Goal: Task Accomplishment & Management: Use online tool/utility

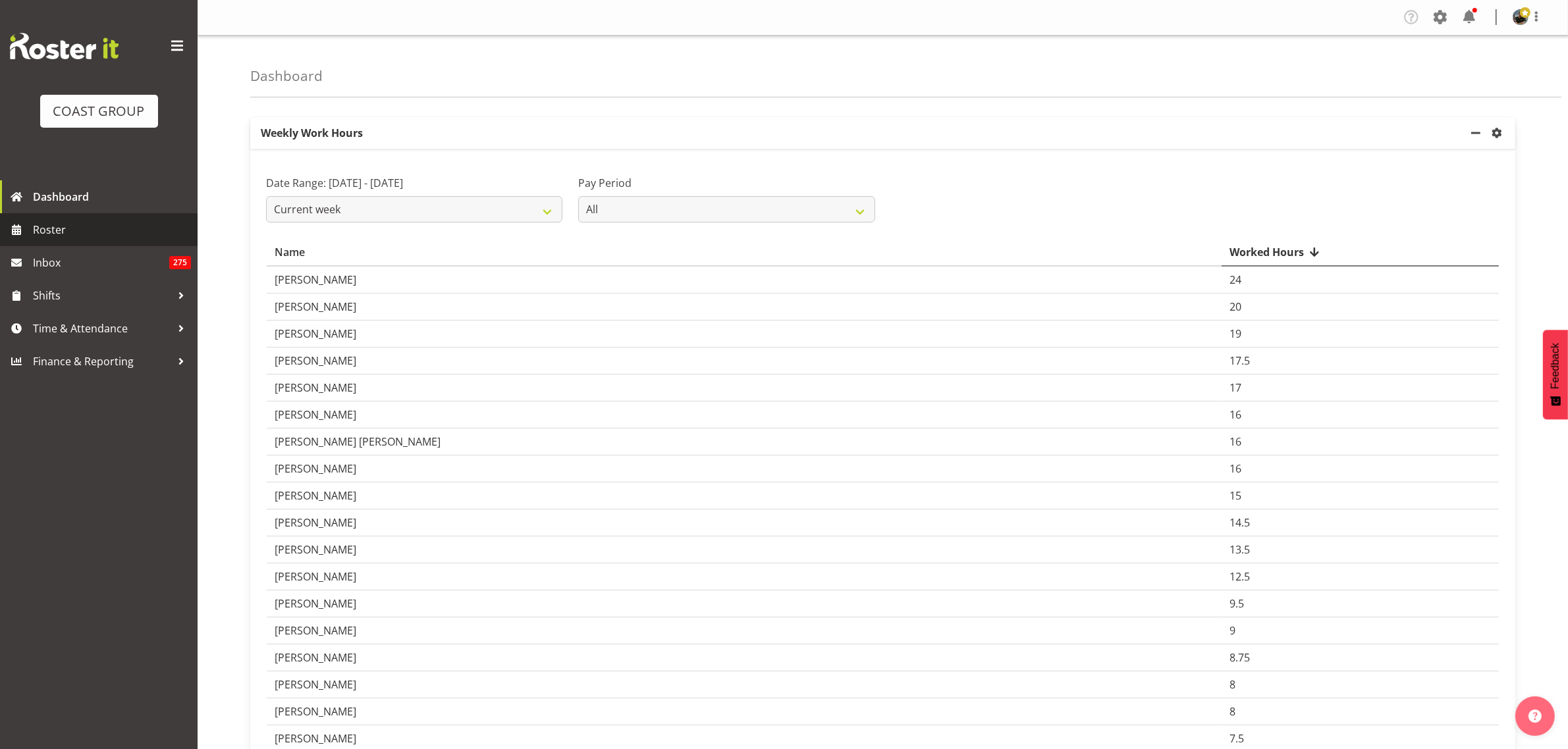
click at [82, 234] on span "Roster" at bounding box center [112, 229] width 158 height 20
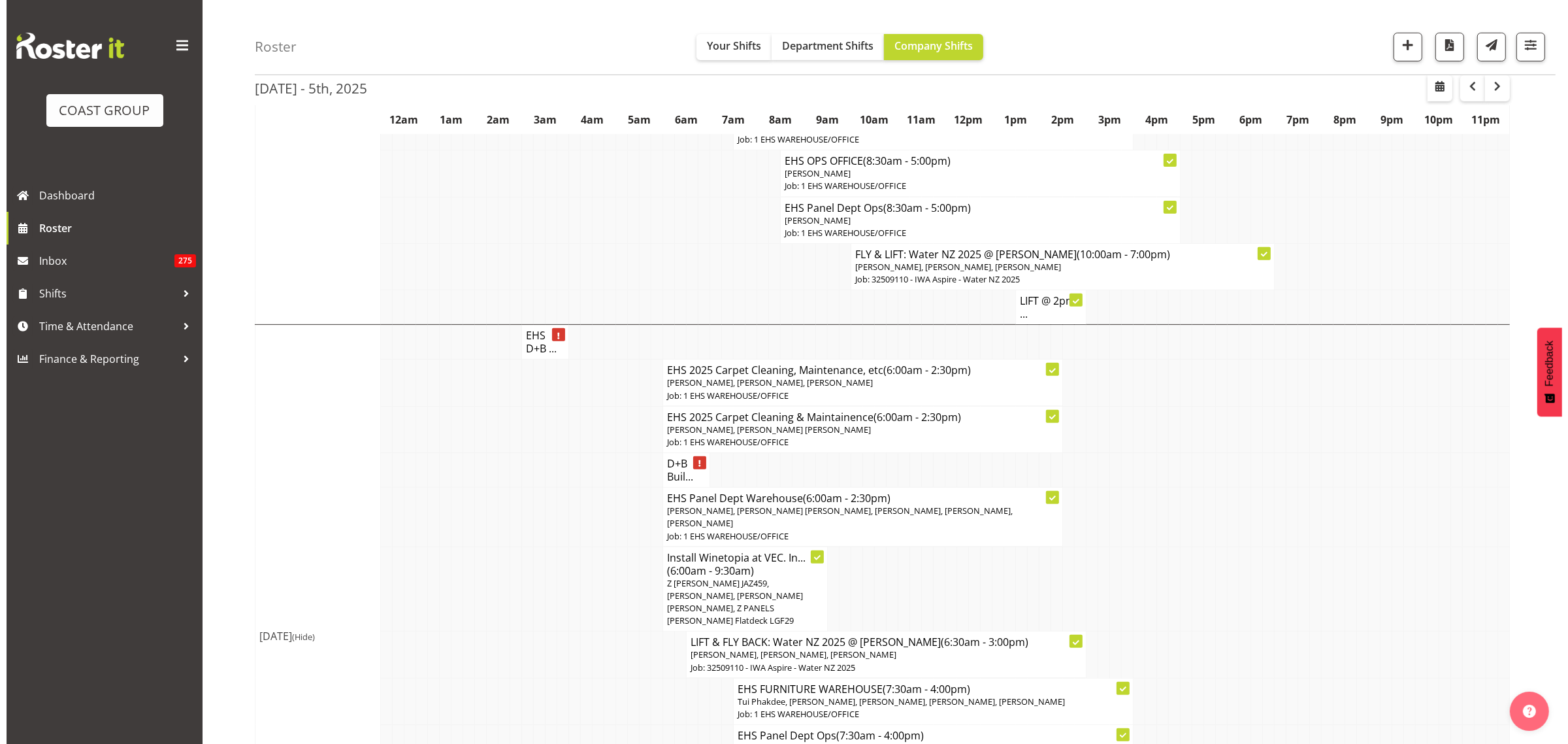
scroll to position [654, 0]
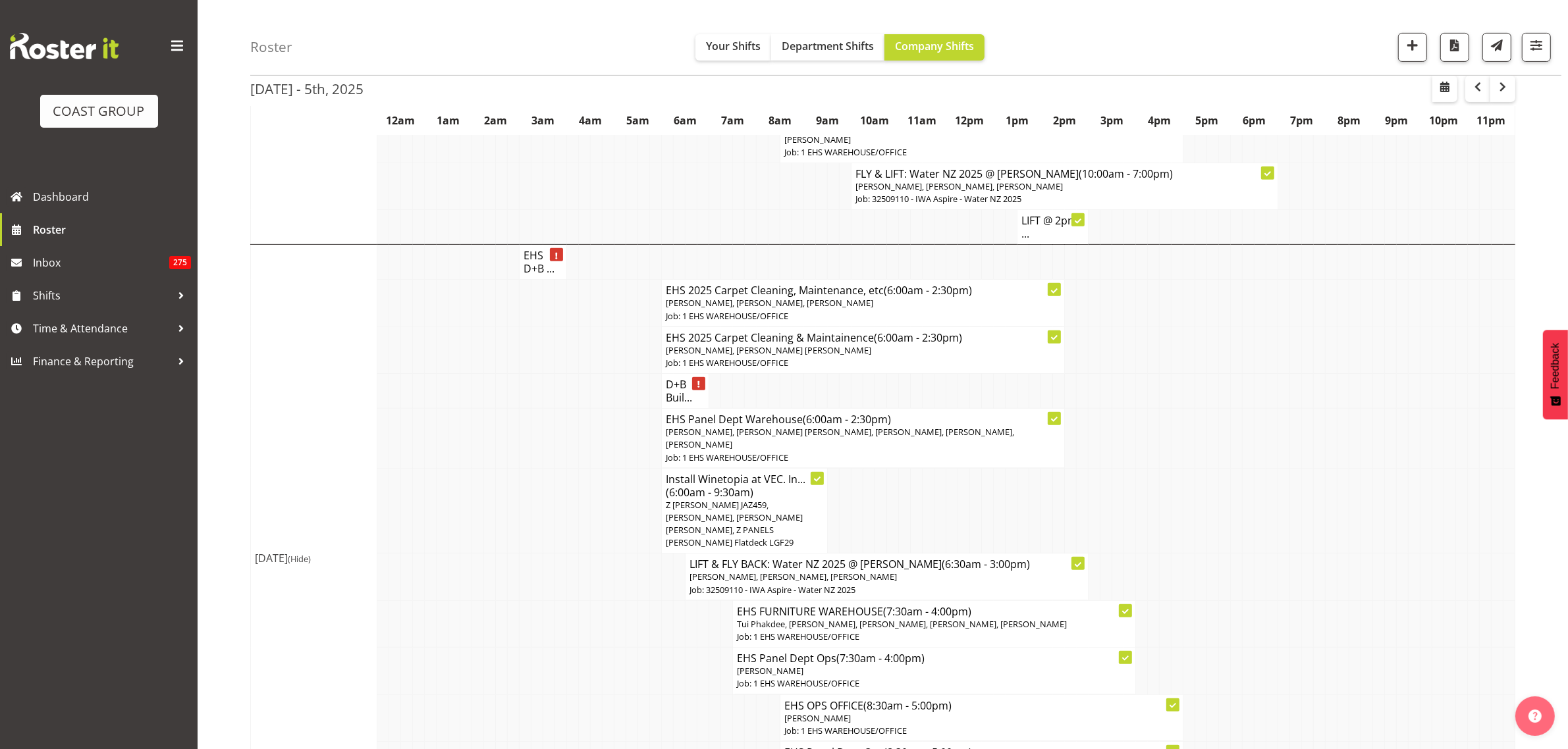
click at [768, 531] on span "Z [PERSON_NAME] JAZ459, [PERSON_NAME], [PERSON_NAME] [PERSON_NAME], Z PANELS [P…" at bounding box center [733, 523] width 137 height 50
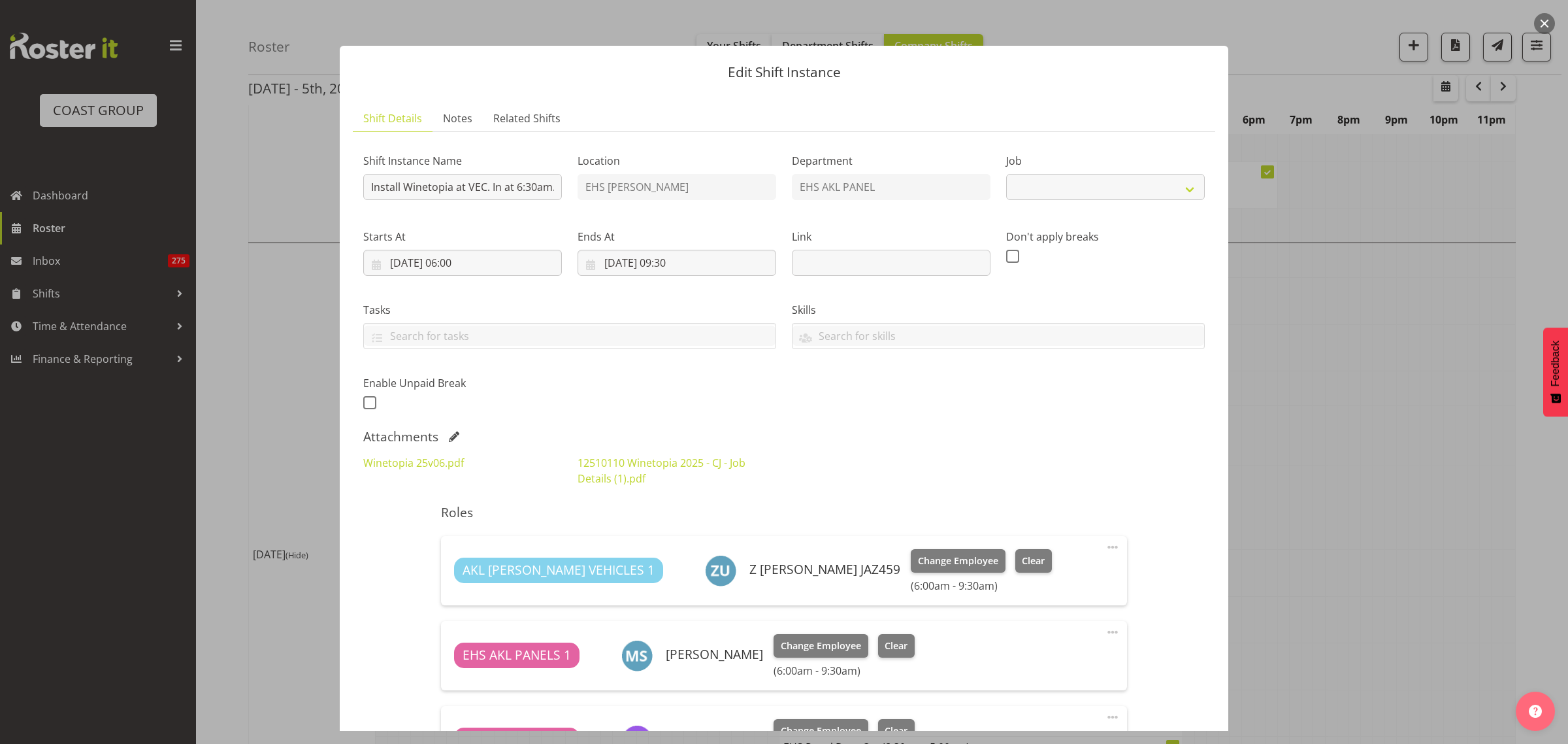
select select "10038"
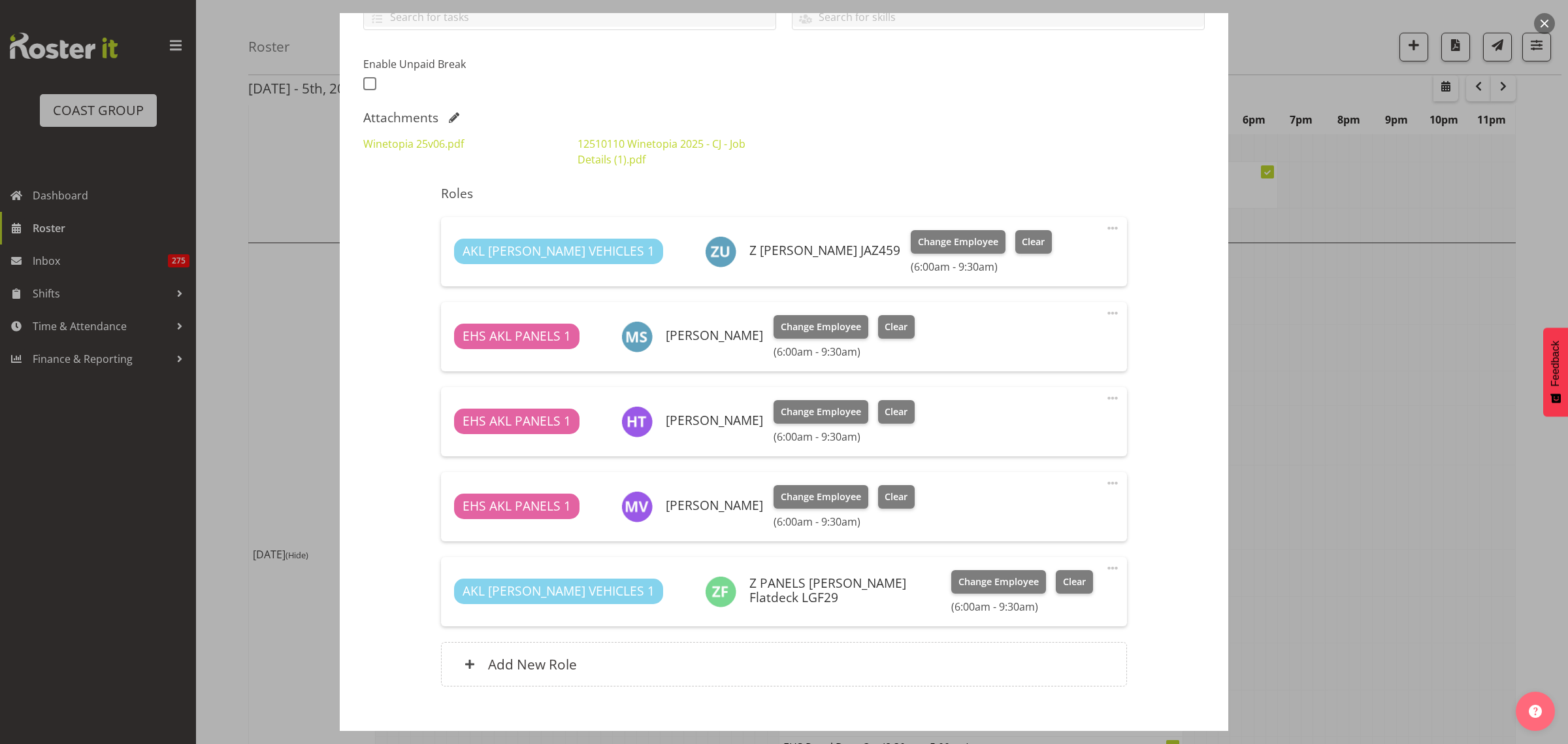
scroll to position [327, 0]
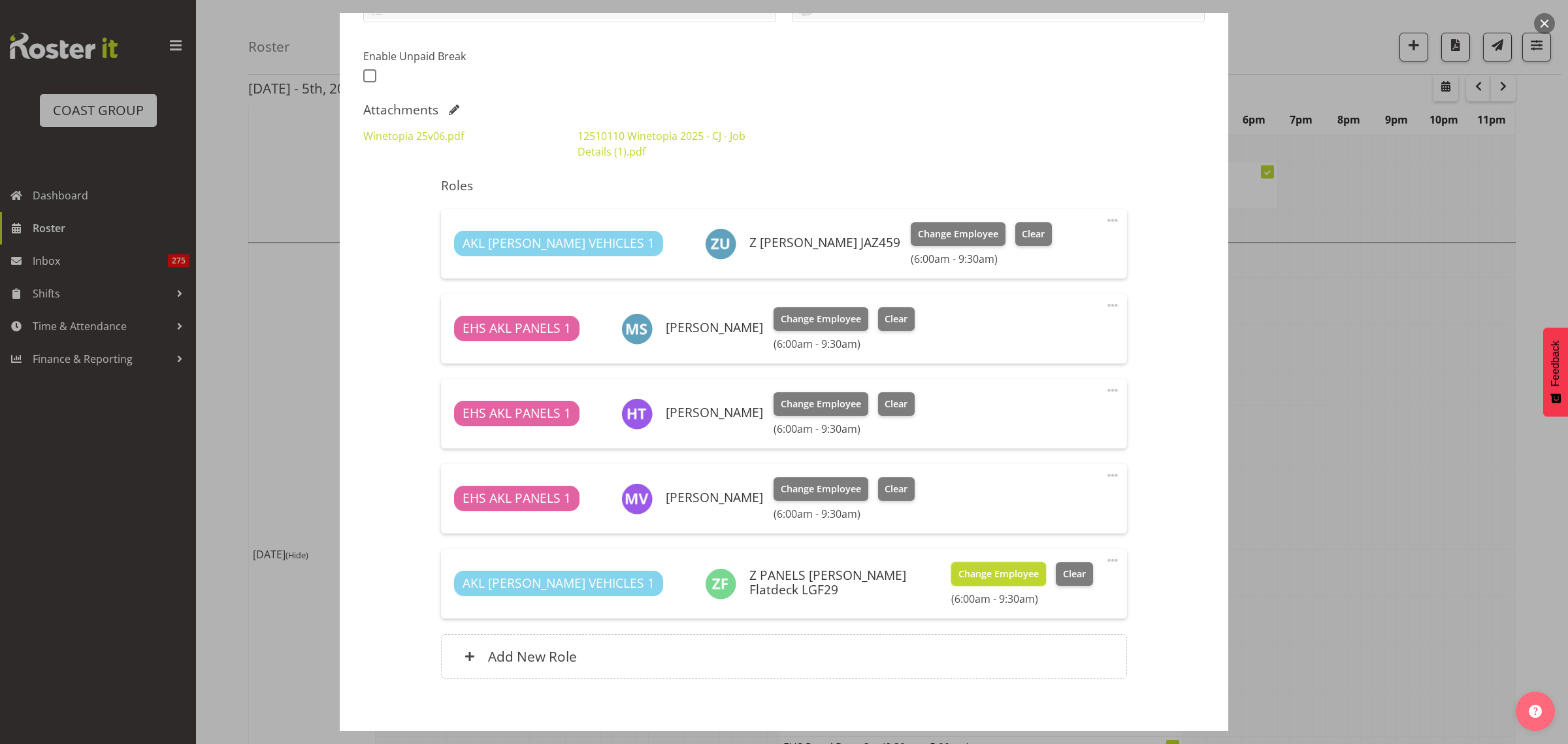
click at [958, 575] on span "Change Employee" at bounding box center [998, 574] width 80 height 14
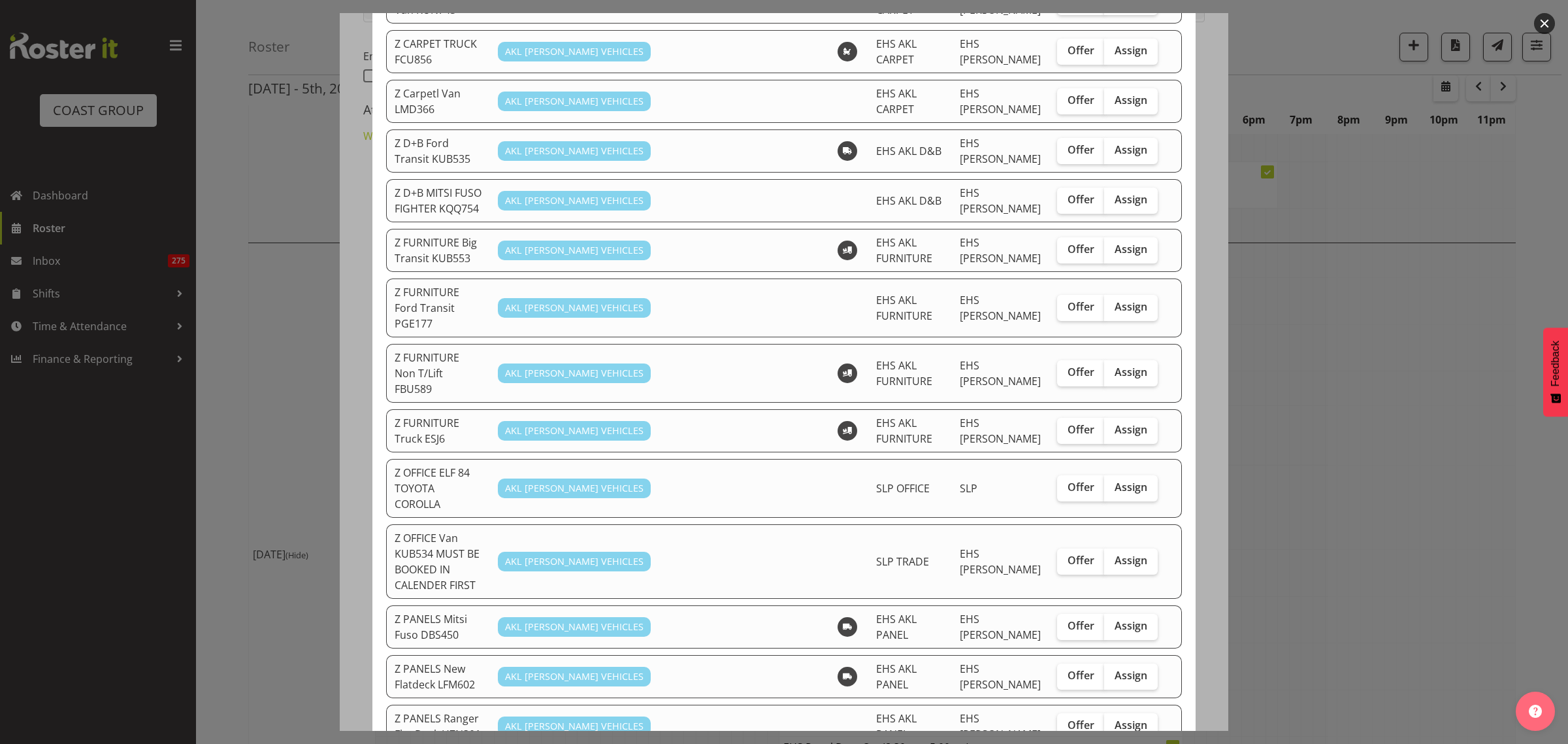
scroll to position [490, 0]
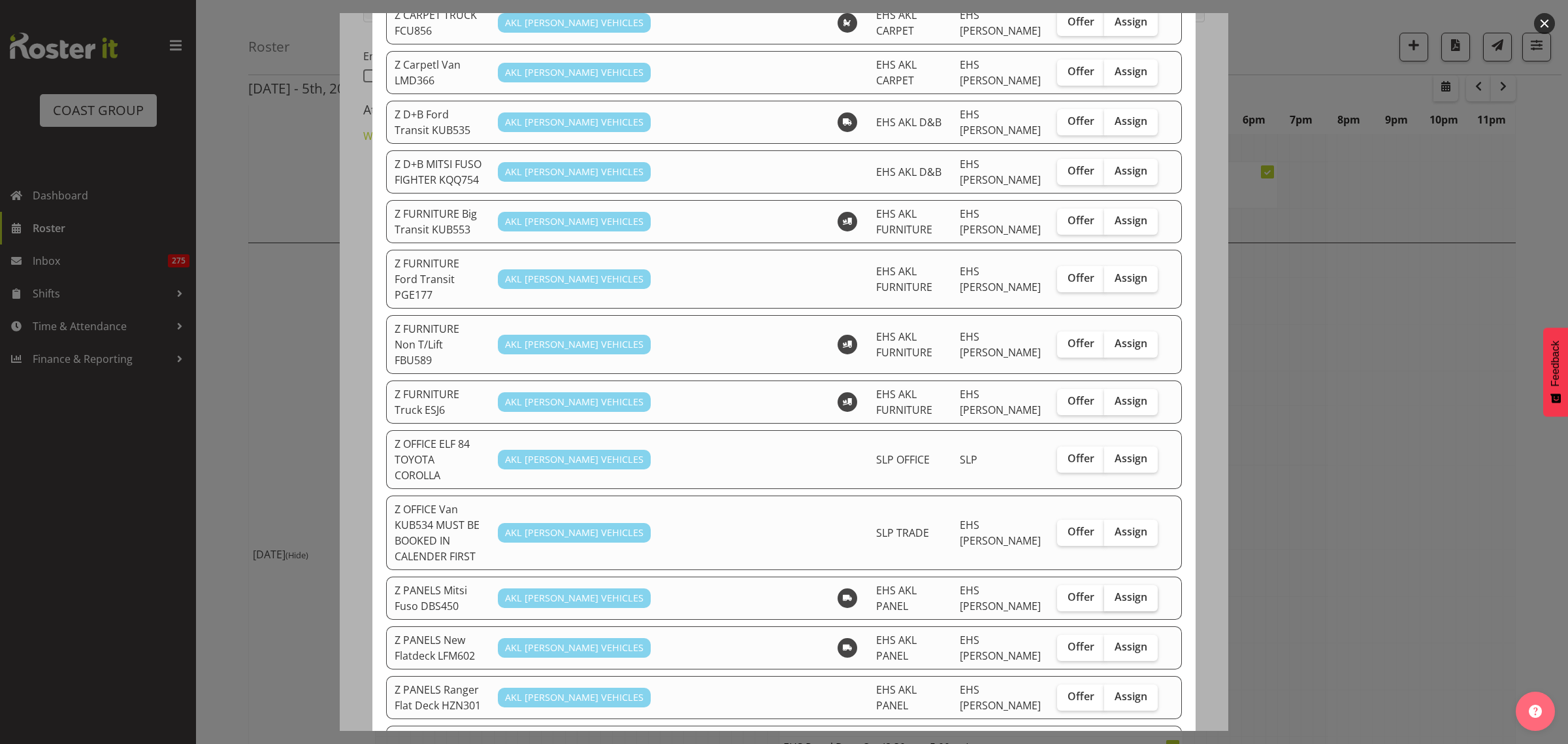
click at [1125, 590] on span "Assign" at bounding box center [1131, 596] width 33 height 13
click at [1113, 593] on input "Assign" at bounding box center [1108, 596] width 8 height 8
checkbox input "true"
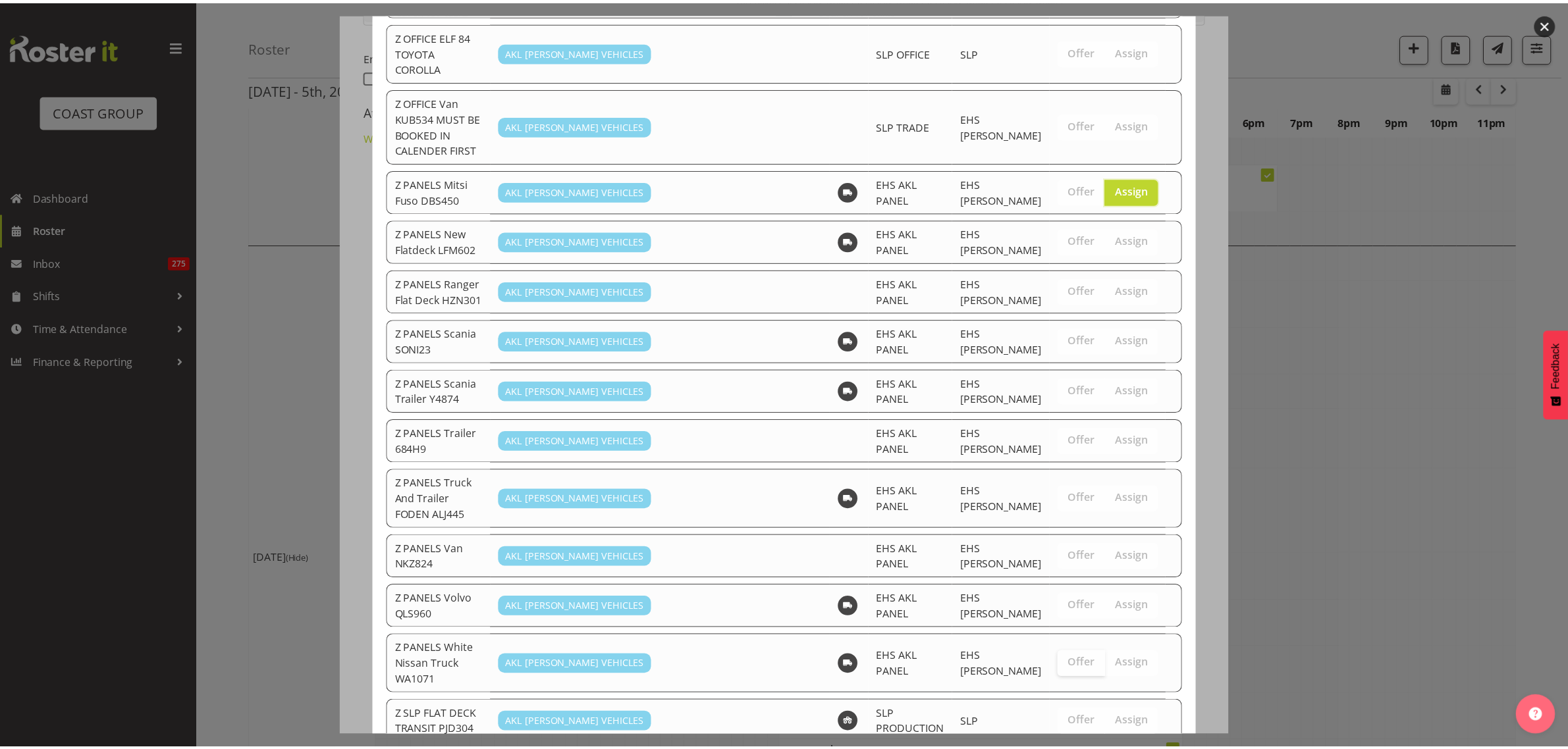
scroll to position [1211, 0]
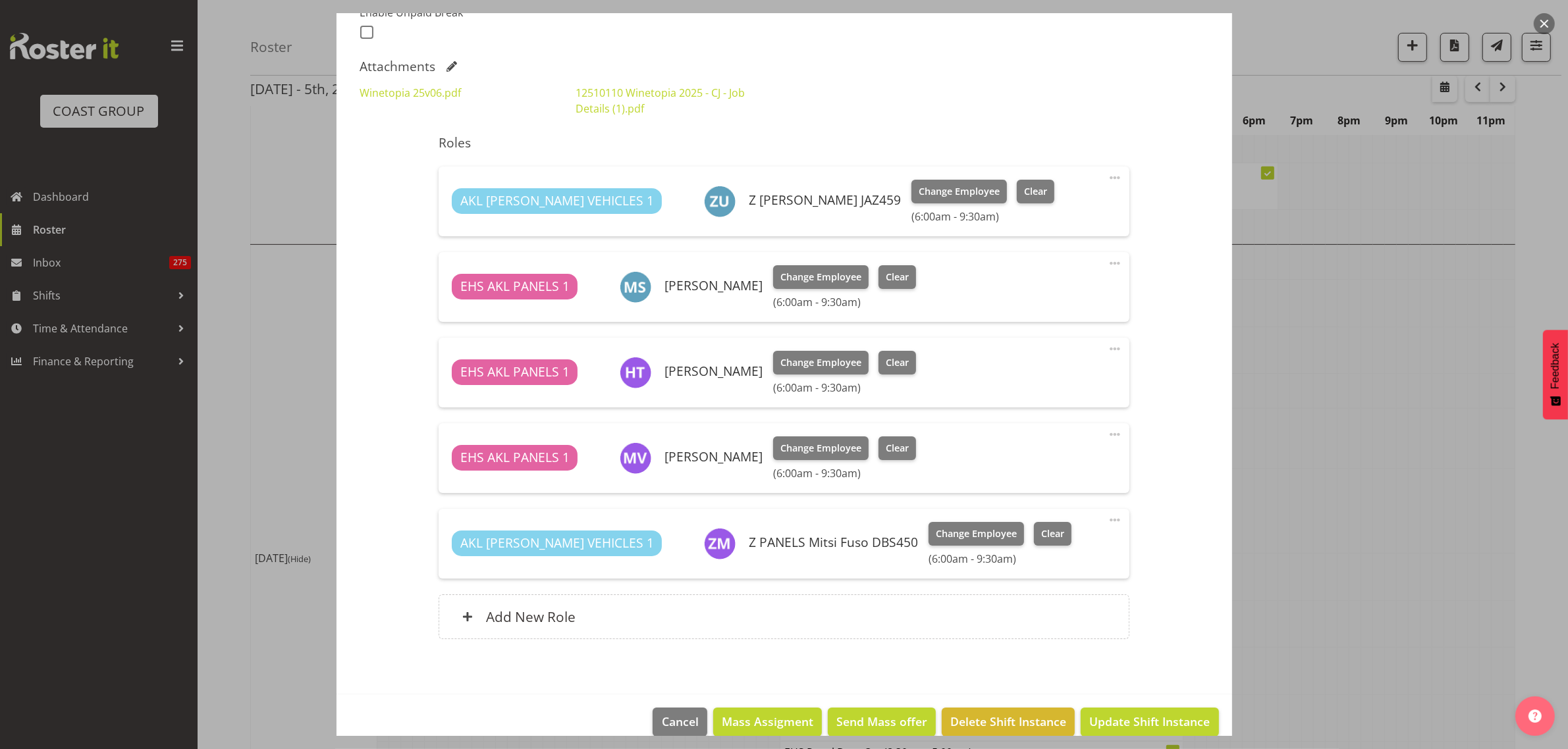
scroll to position [394, 0]
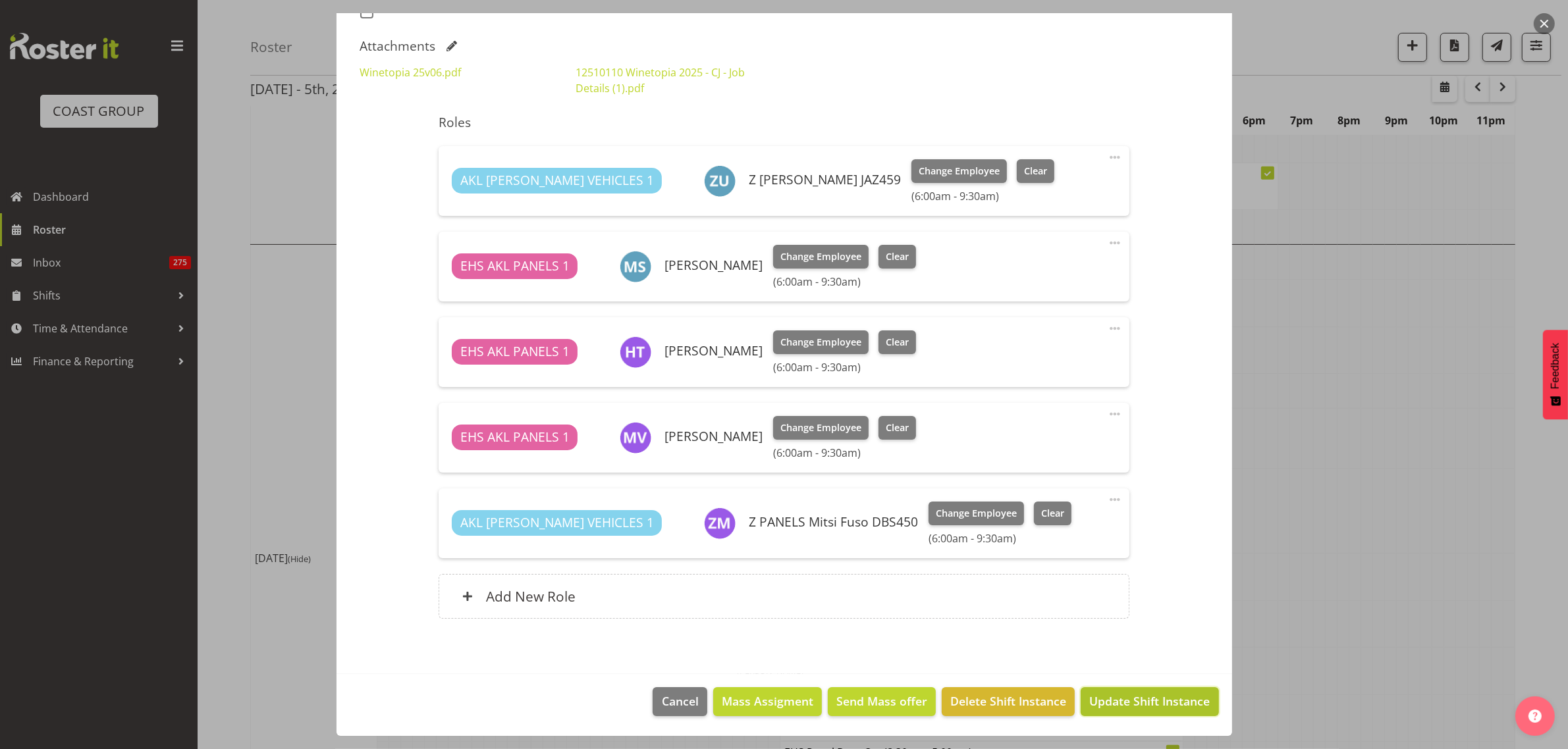
click at [1117, 706] on span "Update Shift Instance" at bounding box center [1149, 701] width 121 height 17
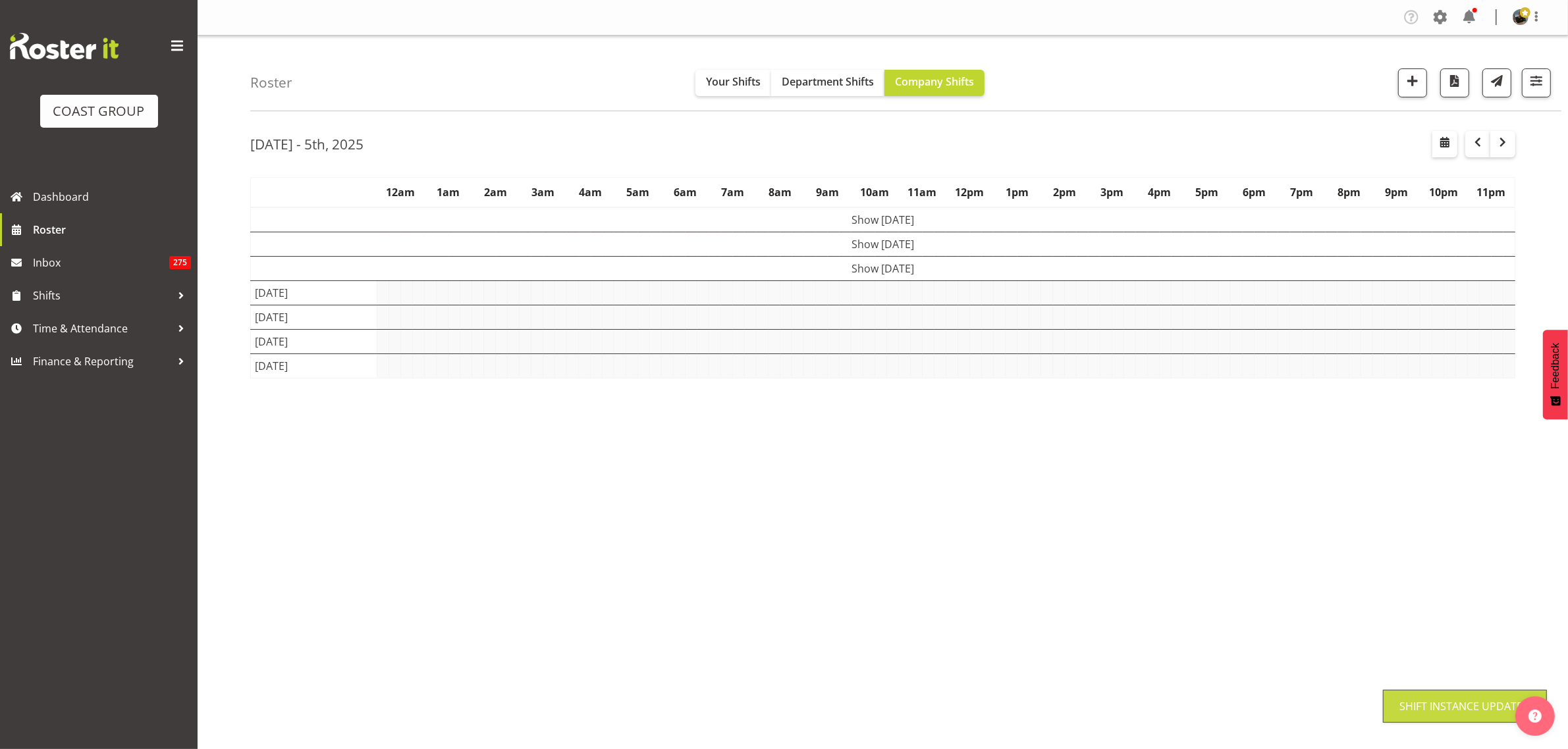
scroll to position [0, 0]
